Goal: Information Seeking & Learning: Find specific fact

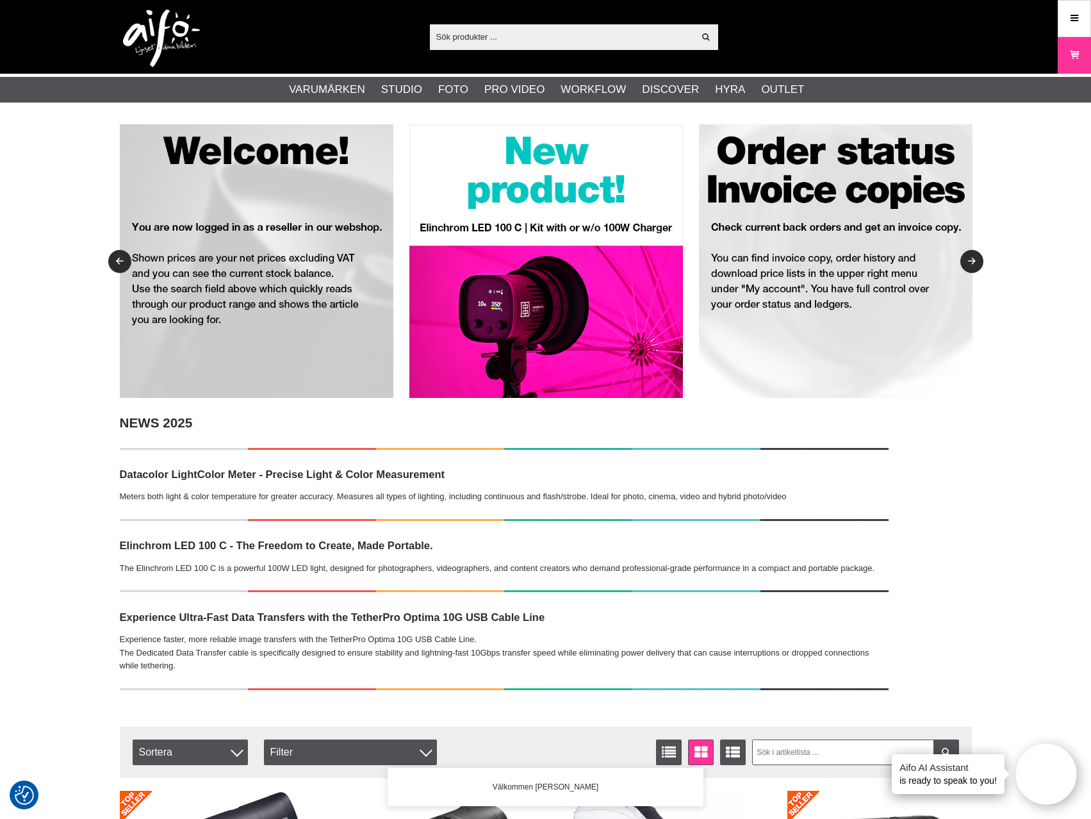
click at [516, 31] on input "text" at bounding box center [562, 36] width 265 height 19
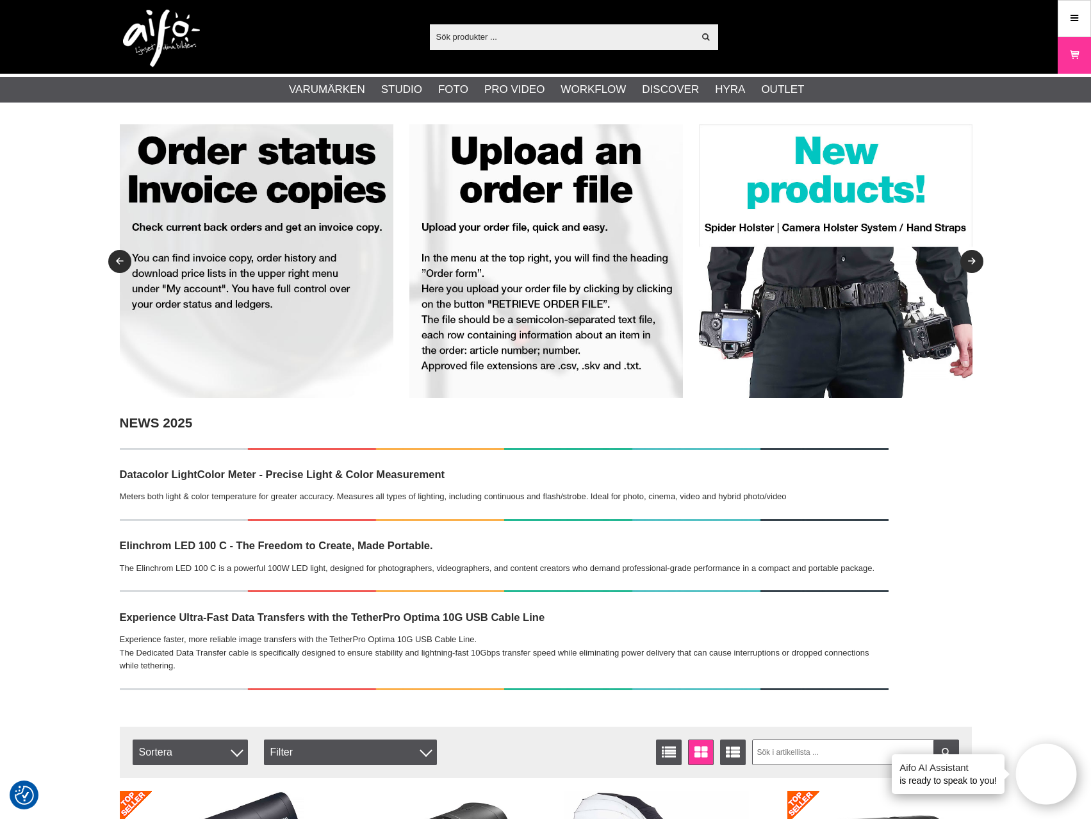
click at [491, 33] on input "text" at bounding box center [562, 36] width 265 height 19
paste input "LA-LB7965"
type input "LA-LB7965"
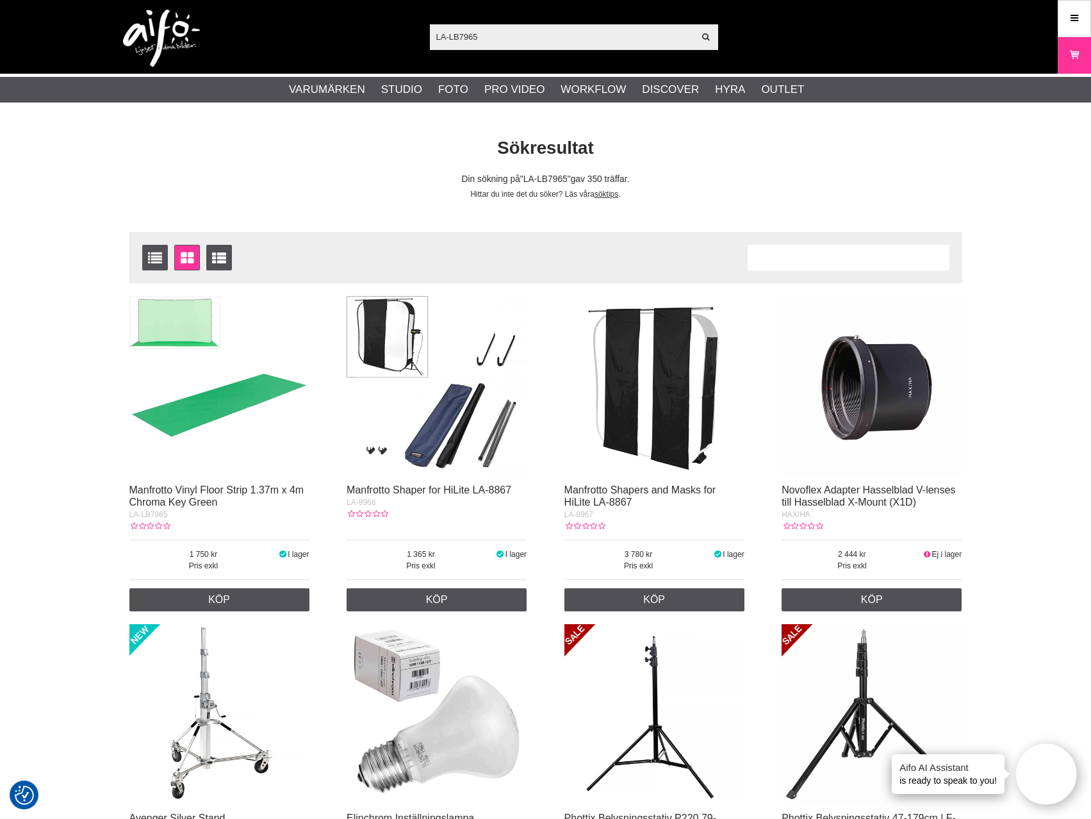
click at [225, 377] on img at bounding box center [219, 386] width 180 height 180
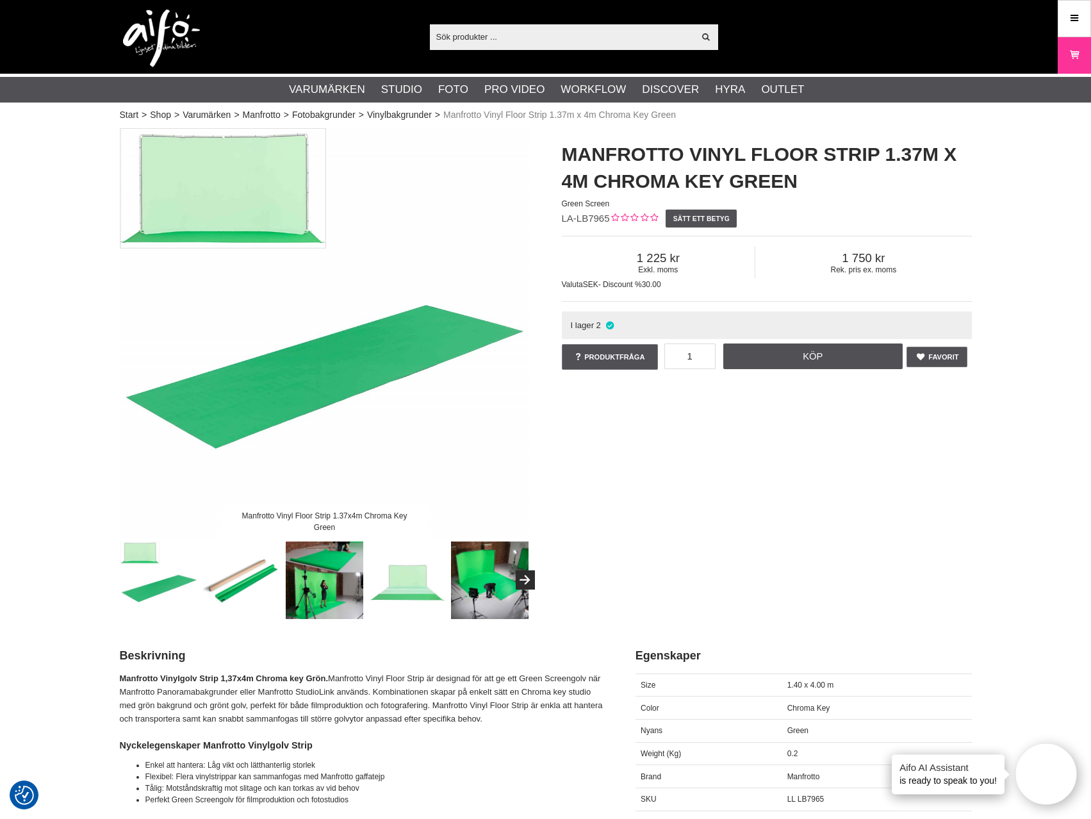
click at [922, 44] on div "Visa alla Artiklar Kategorier av artiklar Din sökning på gav inga träffar. Var …" at bounding box center [545, 37] width 871 height 74
